Goal: Information Seeking & Learning: Learn about a topic

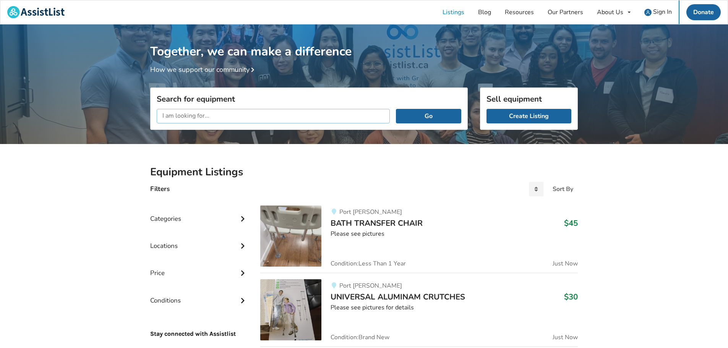
click at [222, 118] on input "text" at bounding box center [273, 116] width 233 height 15
drag, startPoint x: 183, startPoint y: 116, endPoint x: 143, endPoint y: 94, distance: 45.7
click at [155, 118] on div "moving lift Go" at bounding box center [309, 116] width 317 height 27
type input "transfer lift"
click at [433, 114] on button "Go" at bounding box center [428, 116] width 65 height 15
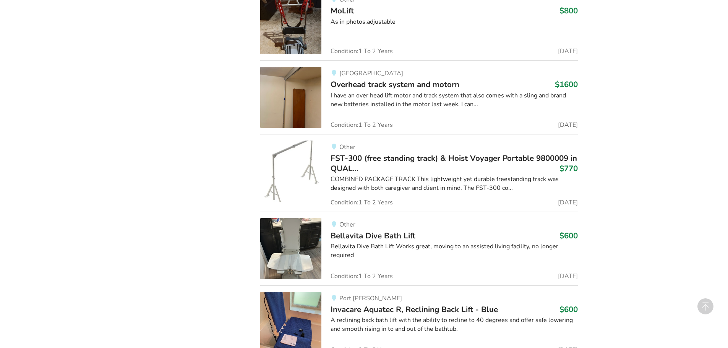
scroll to position [2733, 0]
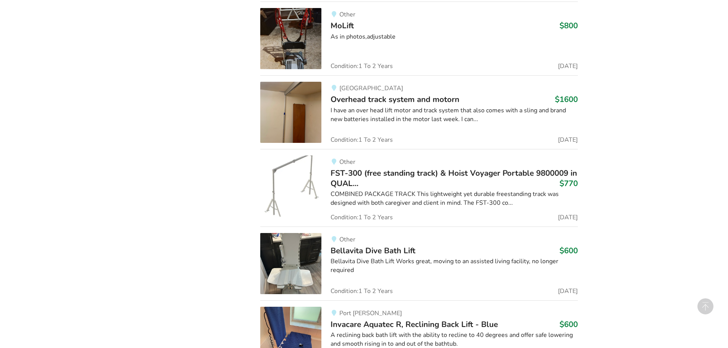
click at [301, 45] on img at bounding box center [290, 38] width 61 height 61
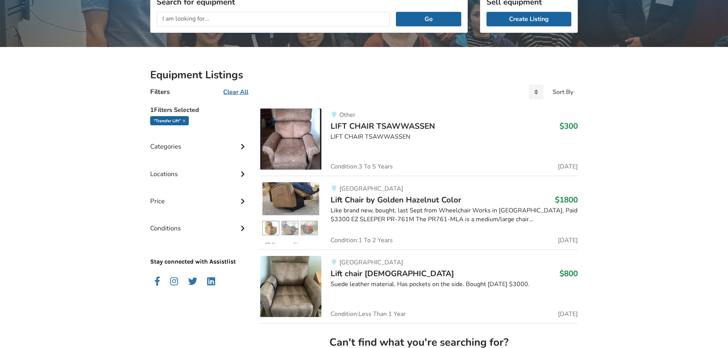
scroll to position [112, 0]
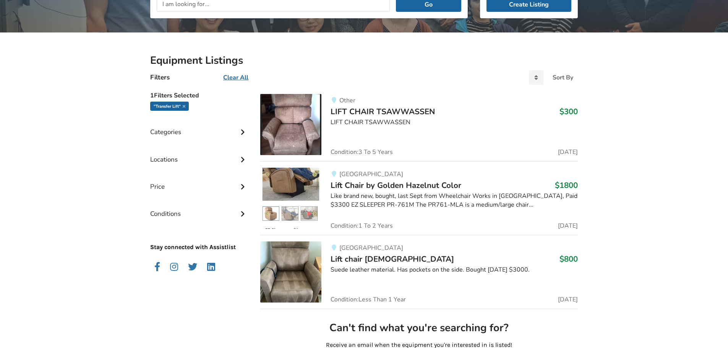
click at [173, 132] on div "Categories" at bounding box center [199, 126] width 98 height 27
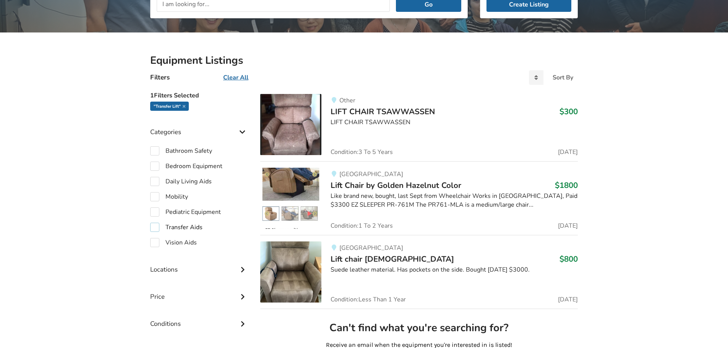
click at [155, 229] on label "Transfer Aids" at bounding box center [176, 227] width 52 height 9
checkbox input "true"
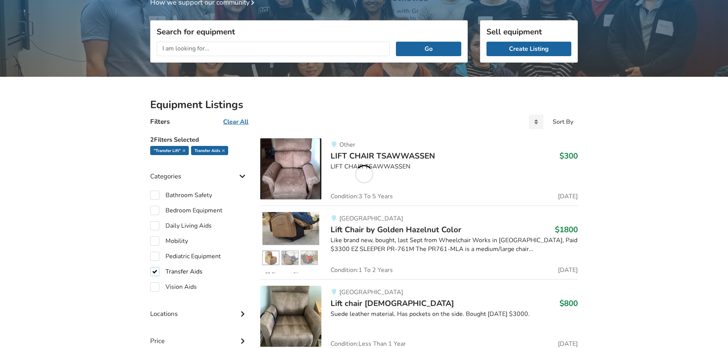
scroll to position [112, 0]
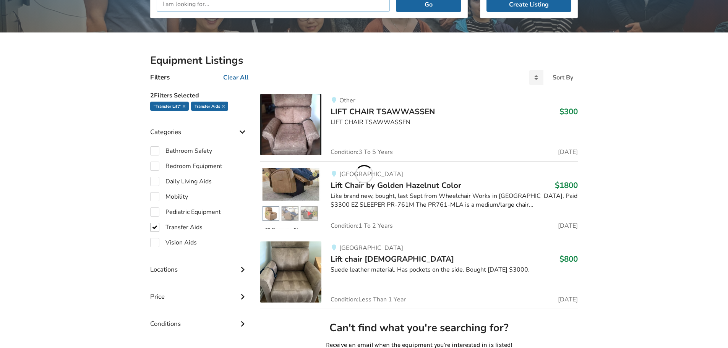
click at [210, 5] on input "text" at bounding box center [273, 4] width 233 height 15
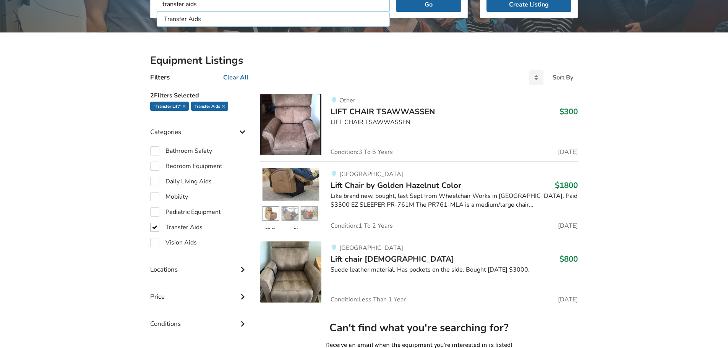
type input "transfer aids"
click at [396, 0] on button "Go" at bounding box center [428, 4] width 65 height 15
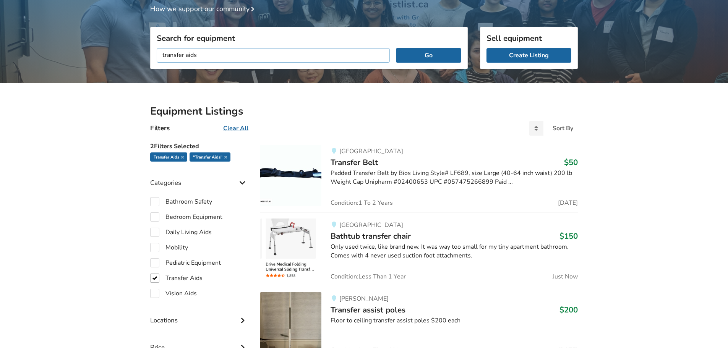
scroll to position [34, 0]
